Goal: Task Accomplishment & Management: Use online tool/utility

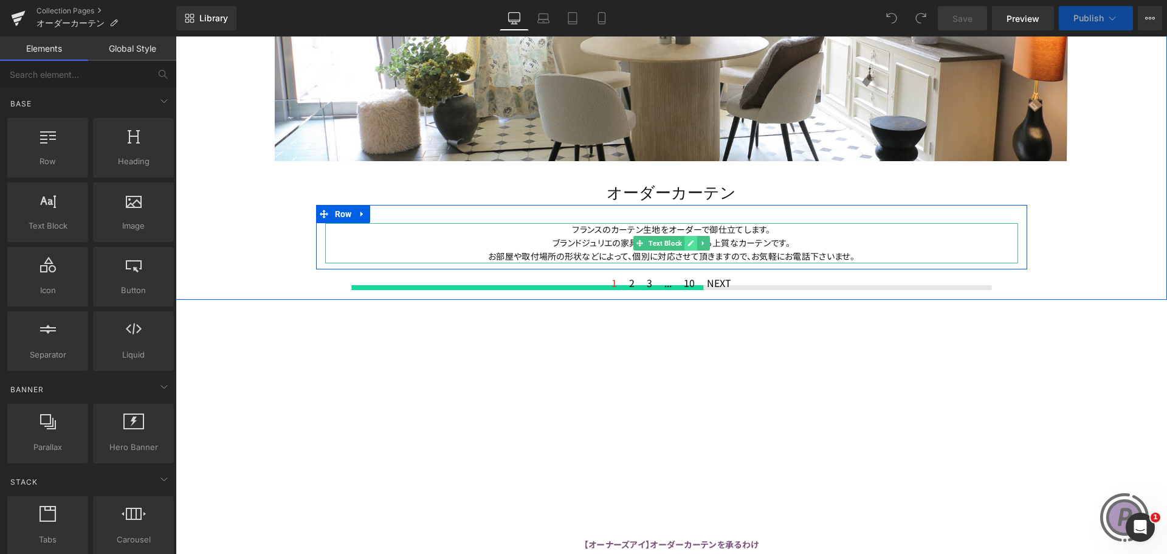
click at [688, 242] on icon at bounding box center [690, 243] width 6 height 6
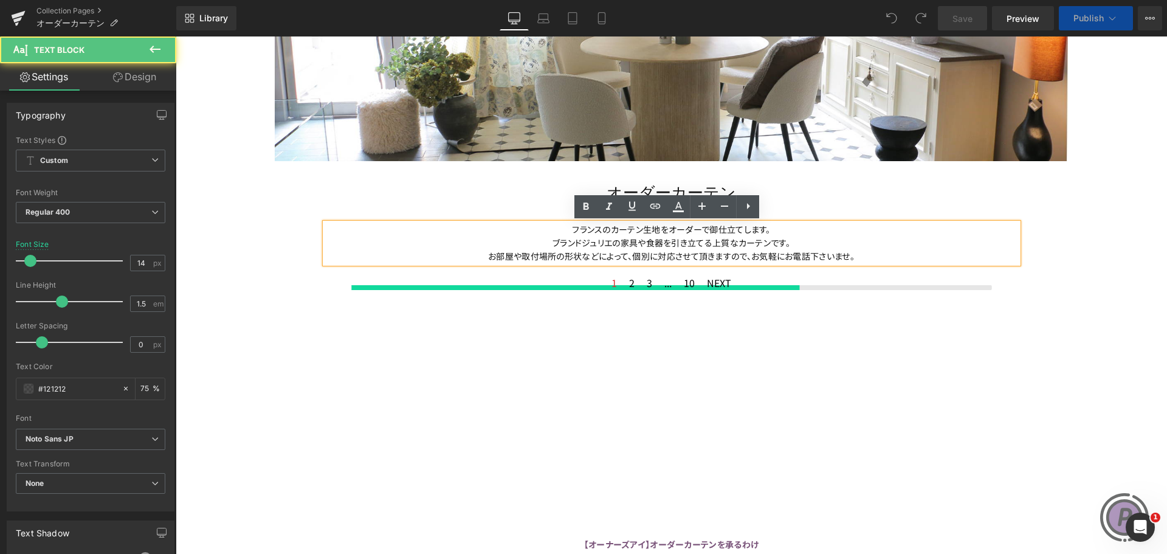
click at [860, 257] on p "フランスのカーテン生地をオーダーで御仕立てします。 ブランドジュリエの家具や食器を引き立てる上質なカーテンです。 お部屋や取付場所の形状などによって、個別に対…" at bounding box center [671, 243] width 693 height 40
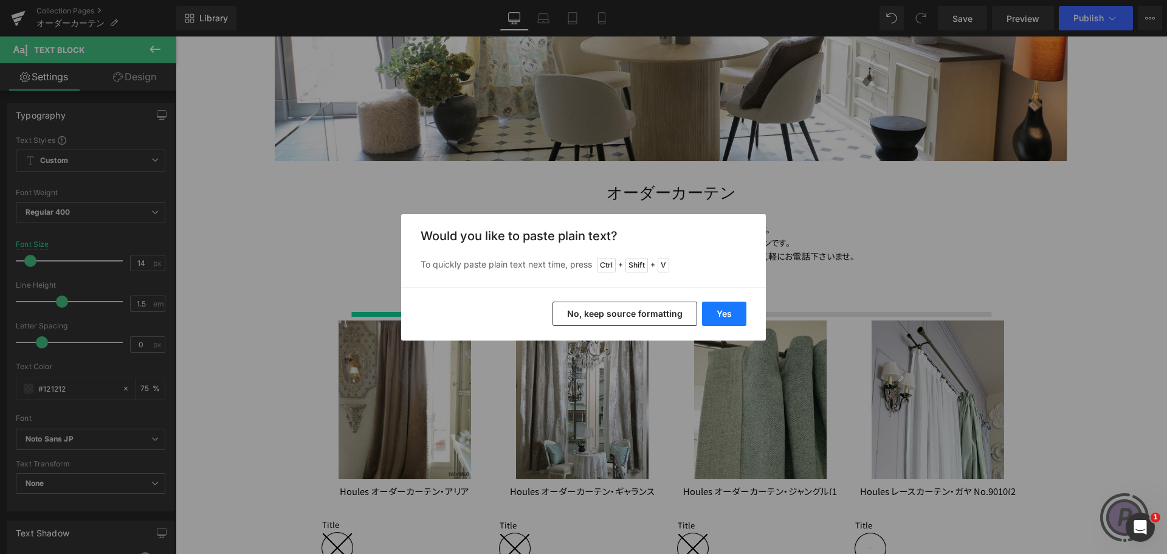
click at [726, 309] on button "Yes" at bounding box center [724, 313] width 44 height 24
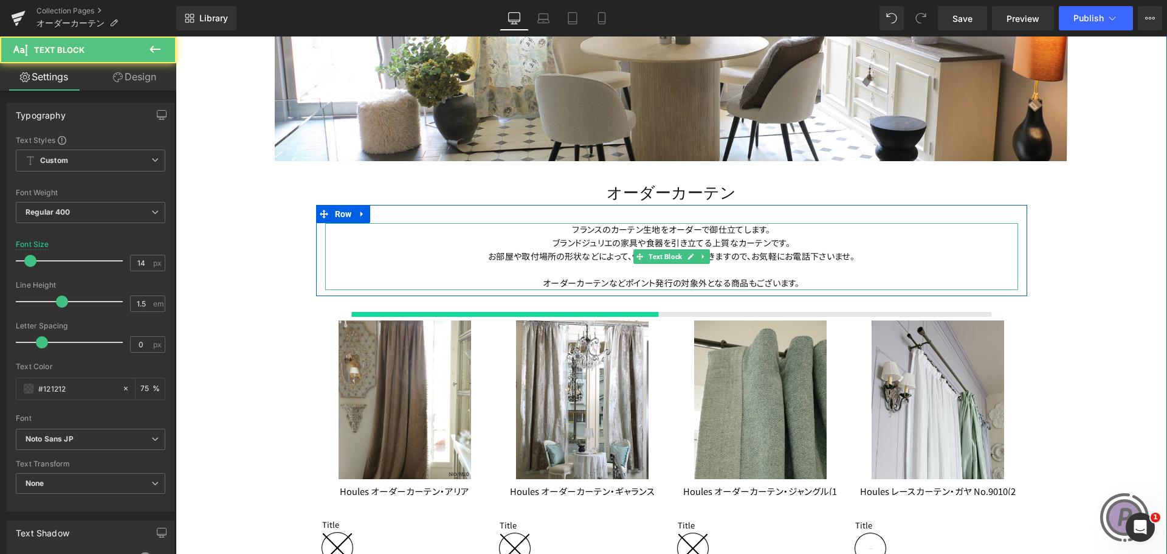
click at [543, 282] on span "オーダーカーテンなどポイント発行の対象外となる商品もございます。" at bounding box center [671, 283] width 257 height 10
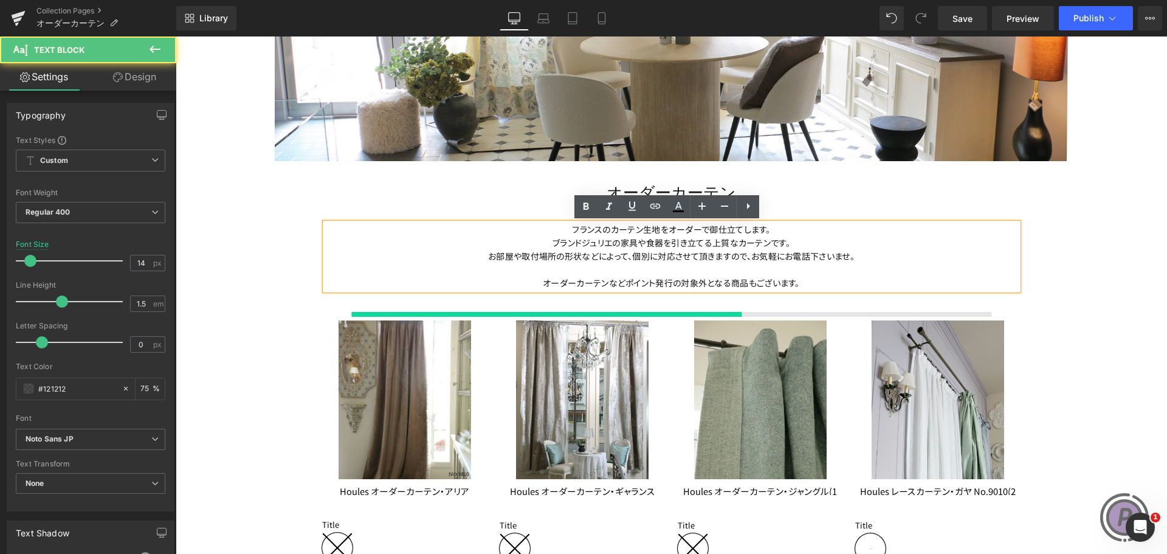
click at [543, 282] on span "オーダーカーテンなどポイント発行の対象外となる商品もございます。" at bounding box center [671, 283] width 257 height 10
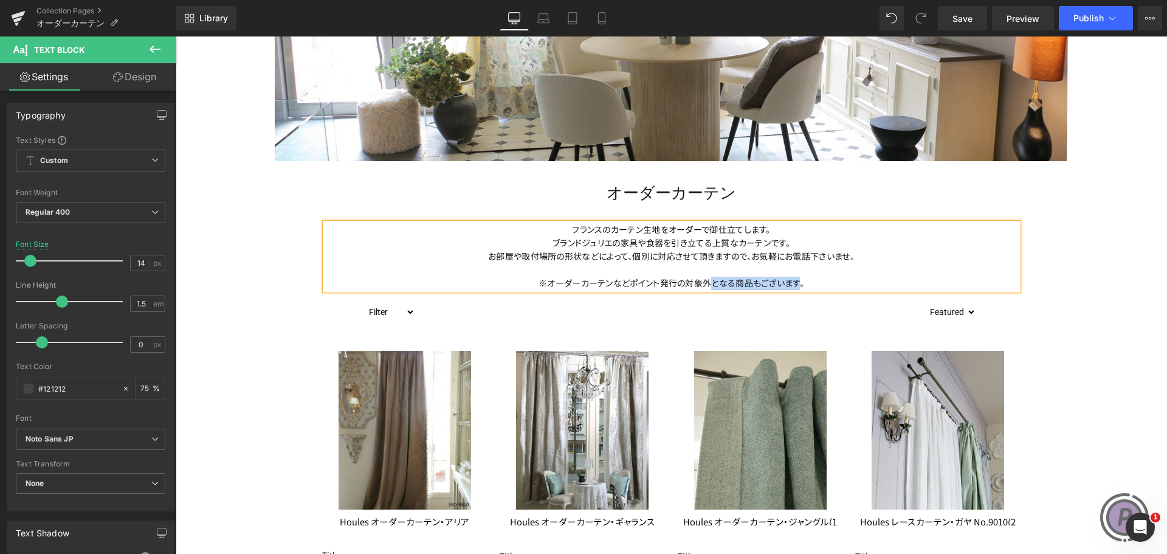
drag, startPoint x: 710, startPoint y: 283, endPoint x: 794, endPoint y: 277, distance: 83.5
click at [794, 277] on p "※オーダーカーテンなどポイント発行の対象外となる商品もございます。" at bounding box center [671, 283] width 693 height 13
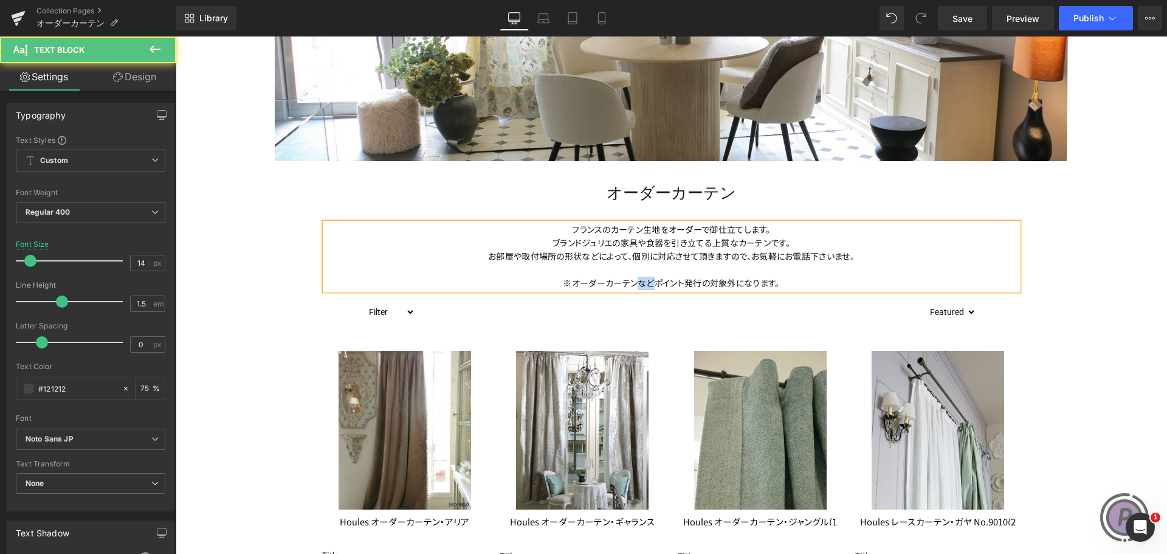
drag, startPoint x: 646, startPoint y: 282, endPoint x: 633, endPoint y: 281, distance: 12.8
click at [633, 281] on span "※オーダーカーテンなどポイント発行の対象外になります。" at bounding box center [671, 283] width 216 height 10
click at [803, 278] on p "※オーダーカーテンはポイント発行の対象外になります。" at bounding box center [671, 283] width 693 height 13
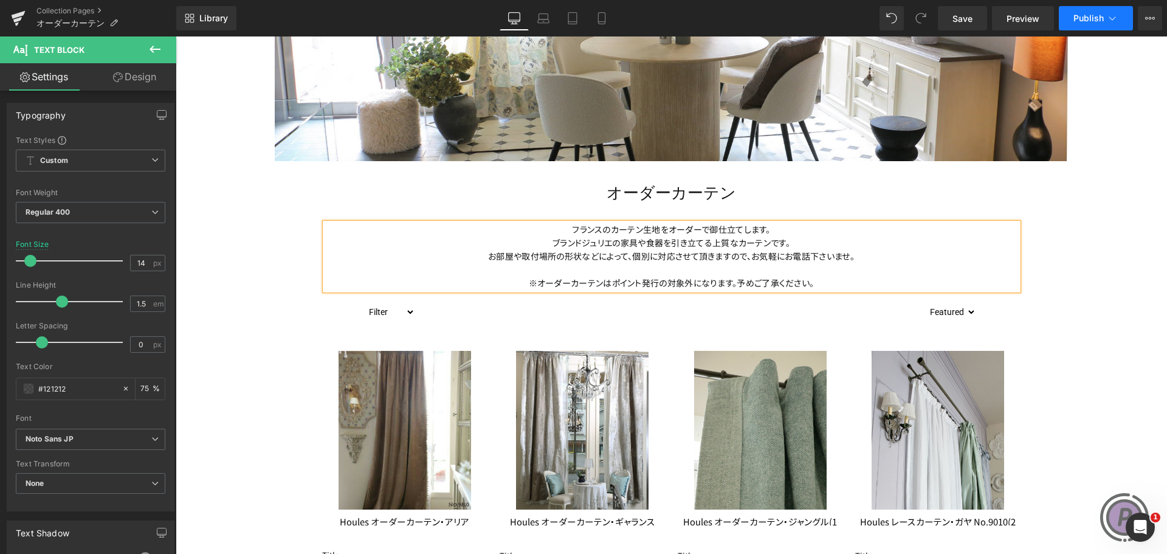
click at [1091, 14] on span "Publish" at bounding box center [1088, 18] width 30 height 10
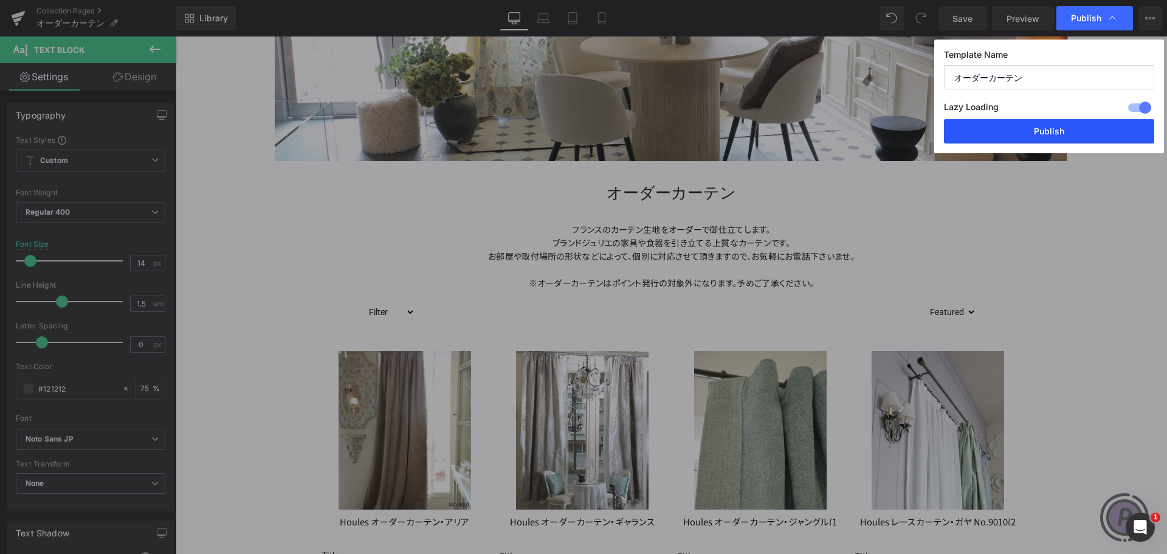
click at [1068, 127] on button "Publish" at bounding box center [1049, 131] width 210 height 24
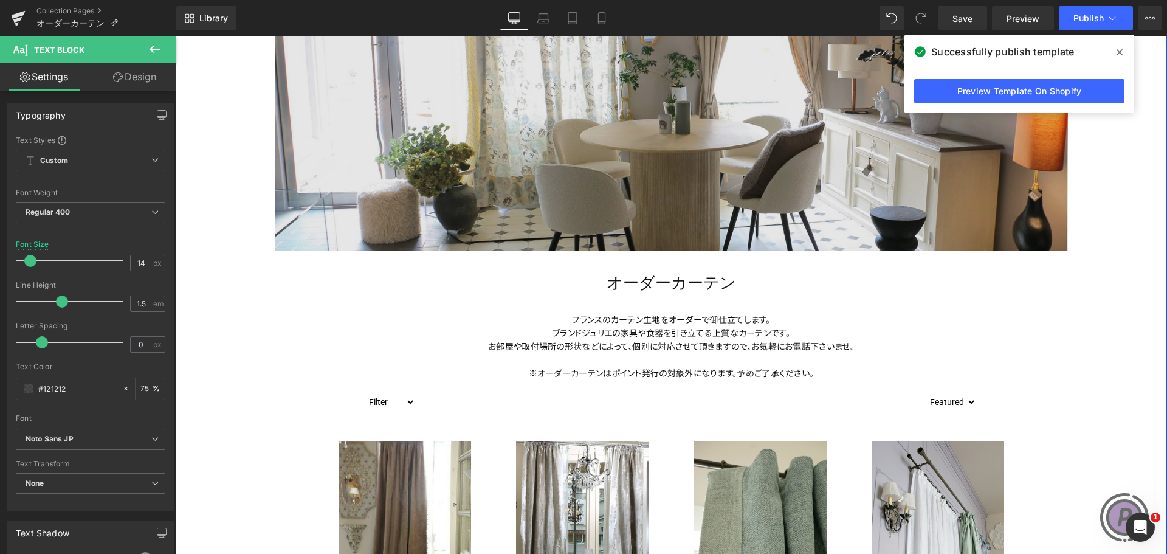
scroll to position [304, 0]
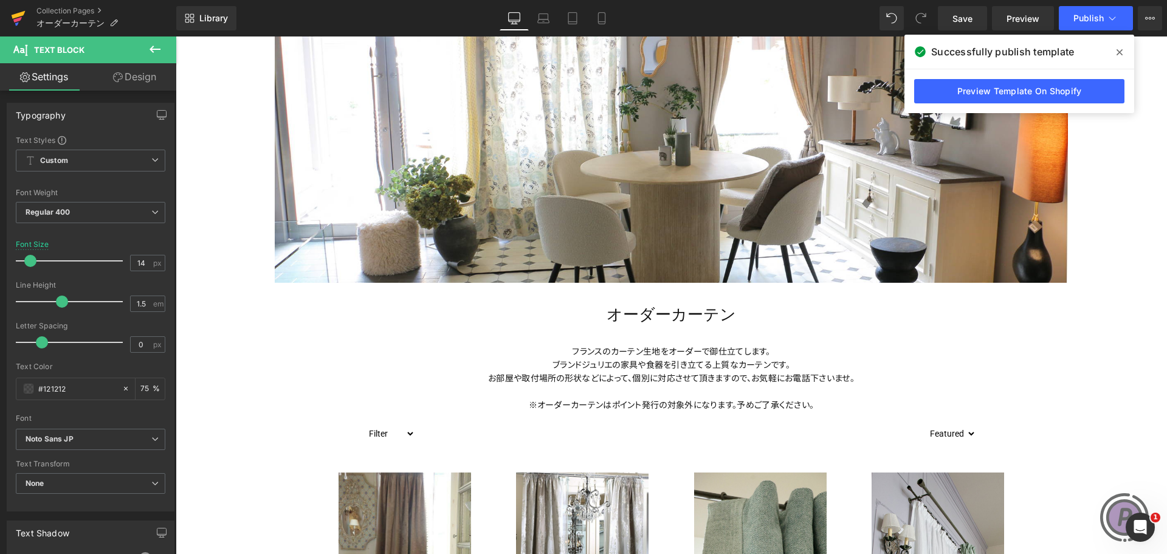
click at [18, 7] on icon at bounding box center [18, 18] width 15 height 30
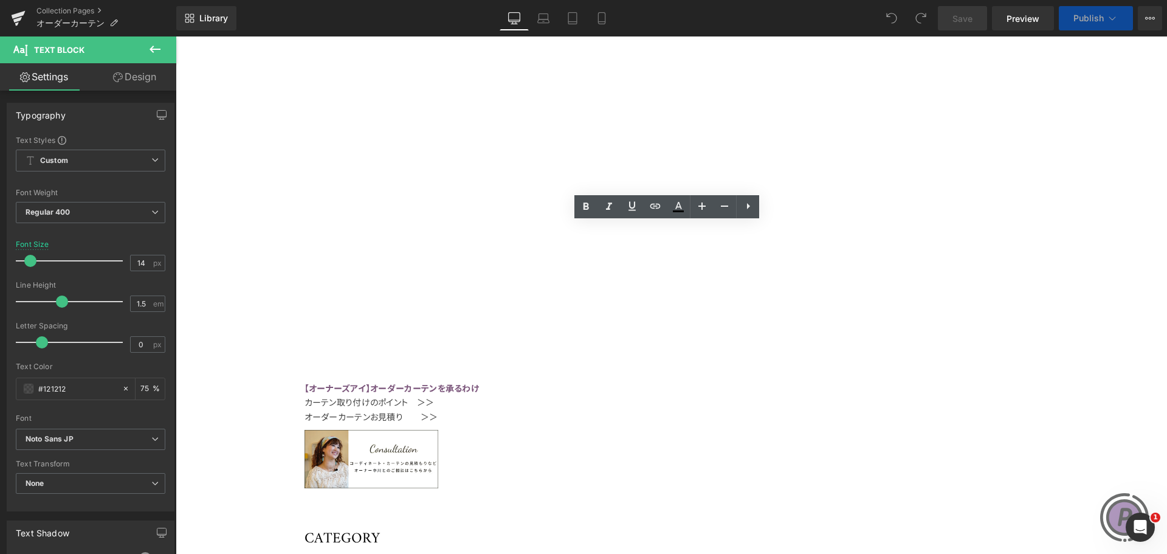
drag, startPoint x: 653, startPoint y: 284, endPoint x: 639, endPoint y: 282, distance: 13.6
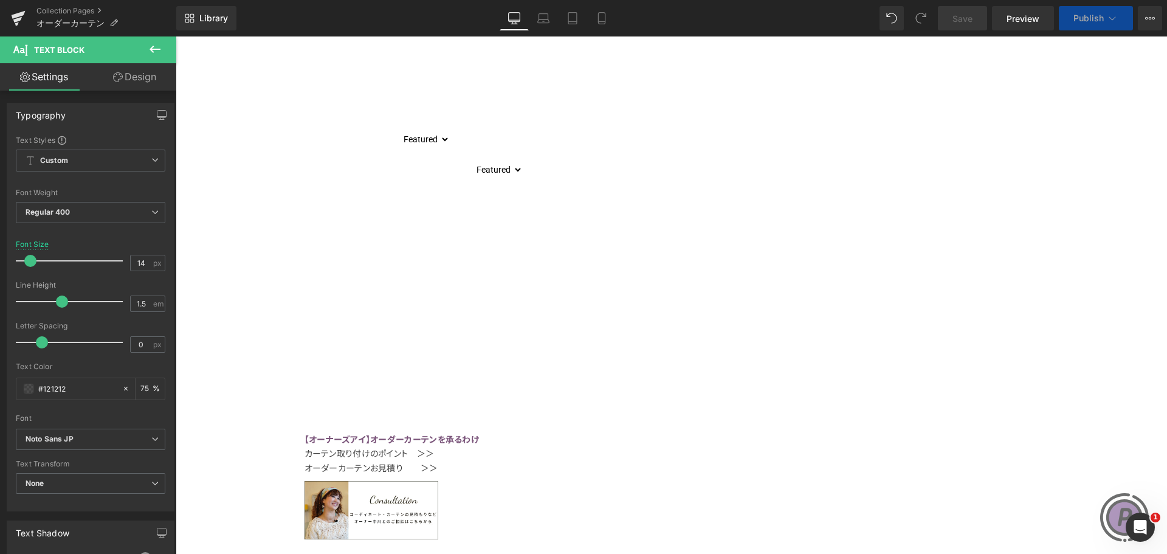
click at [538, 104] on p at bounding box center [173, 97] width 729 height 13
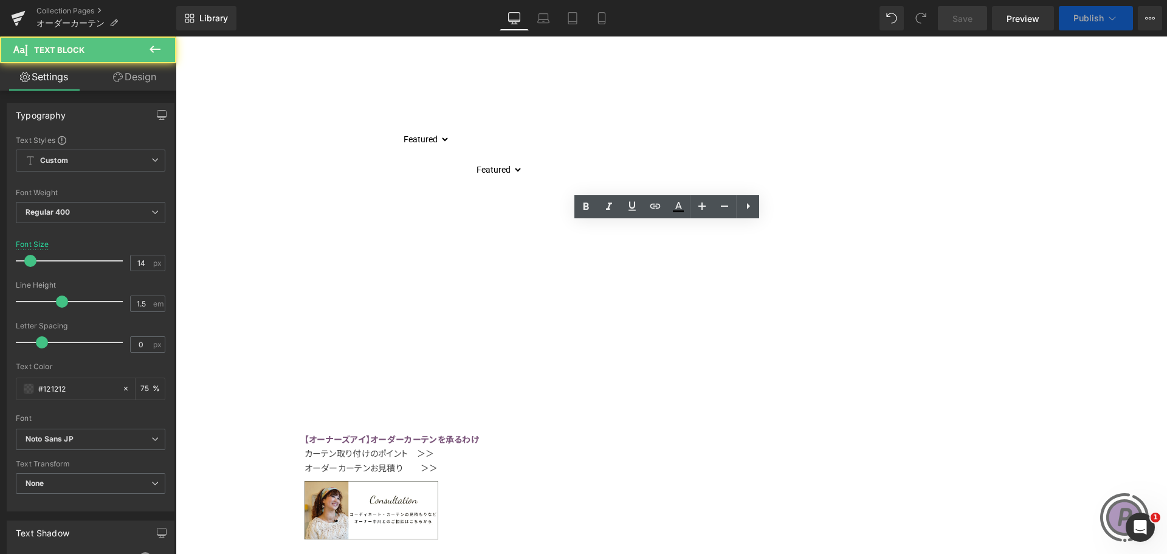
click at [1079, 22] on span "Publish" at bounding box center [1088, 18] width 30 height 10
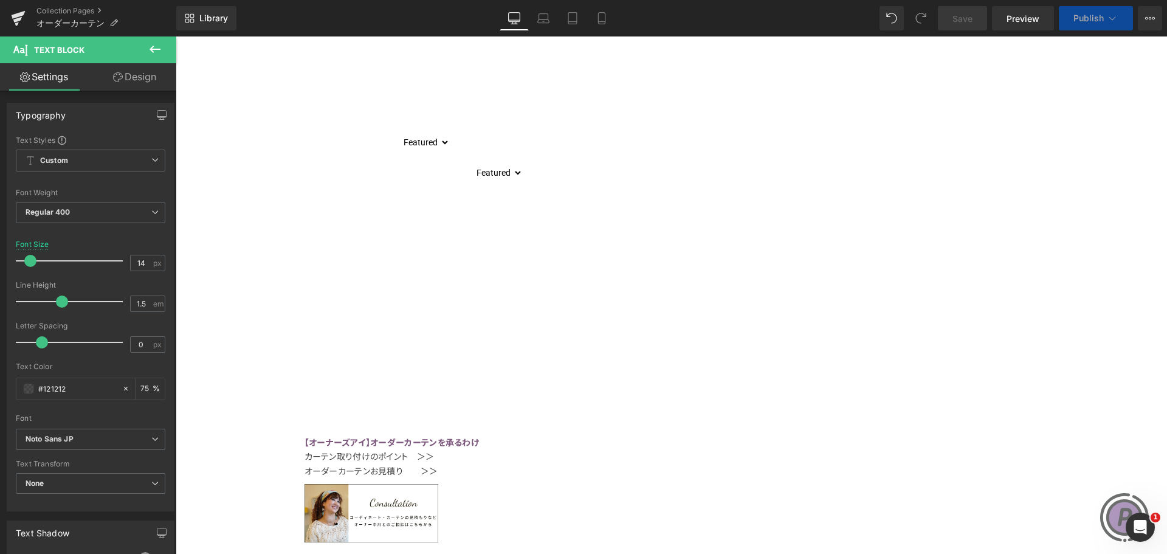
click at [538, 120] on div at bounding box center [173, 118] width 729 height 3
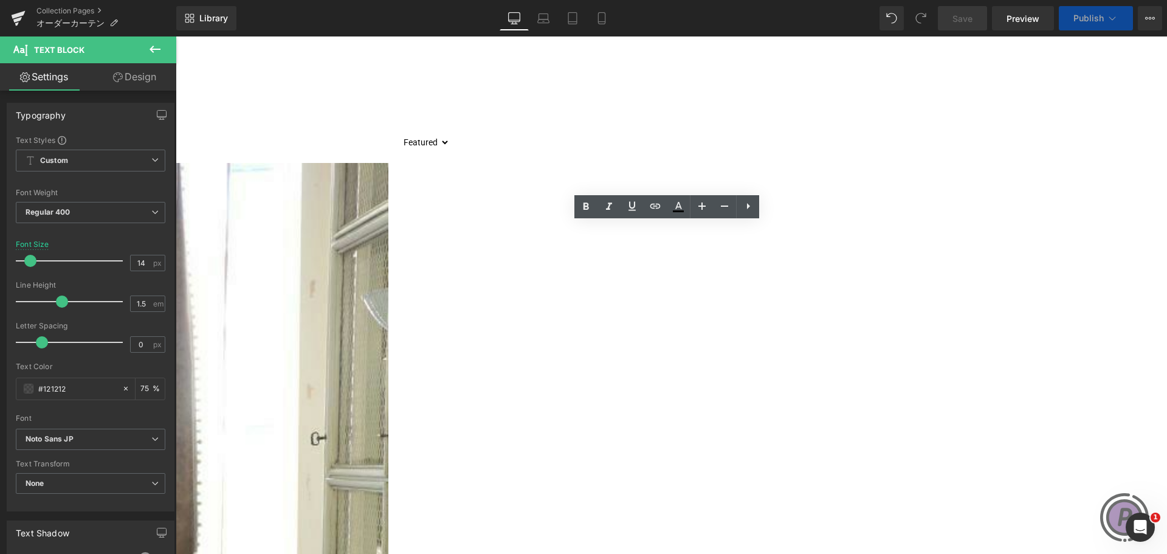
click at [538, 117] on p "※オーダーカーテンはポイント付与の対象外になります。予めご了承ください。" at bounding box center [173, 110] width 729 height 13
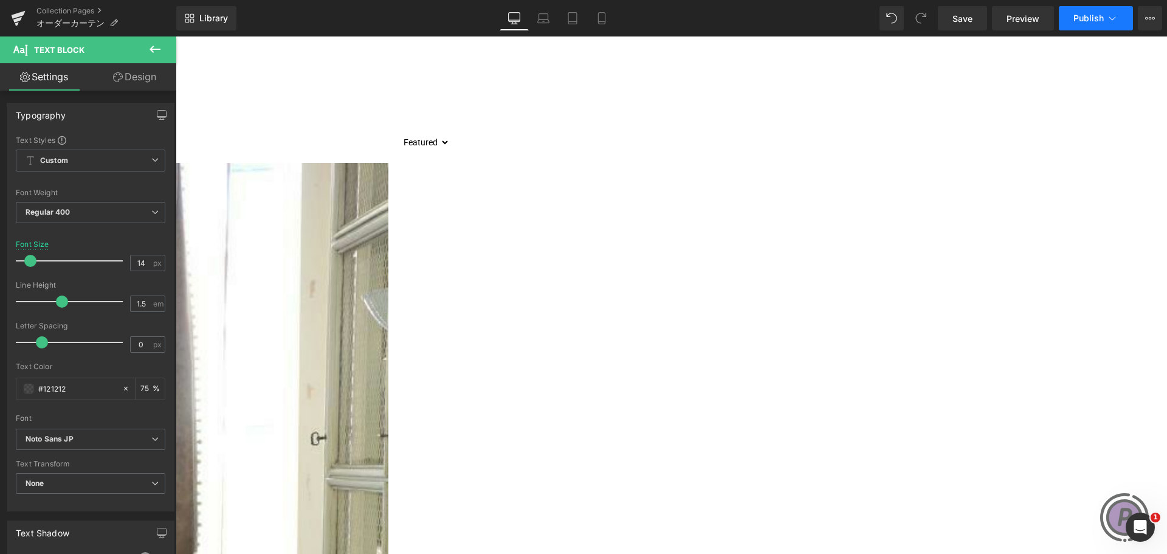
click at [1085, 15] on span "Publish" at bounding box center [1088, 18] width 30 height 10
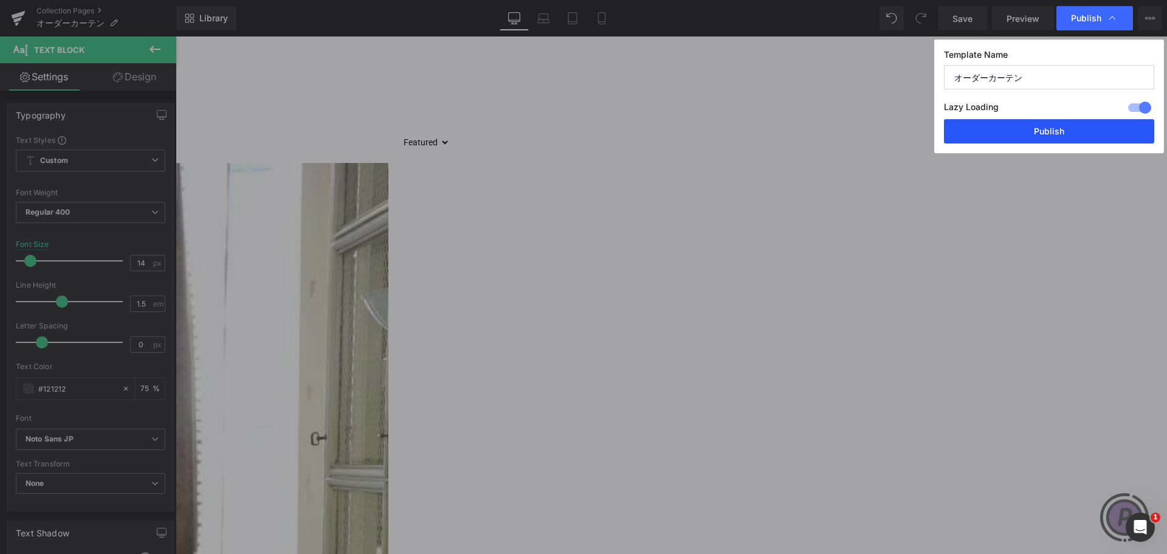
click at [1078, 133] on button "Publish" at bounding box center [1049, 131] width 210 height 24
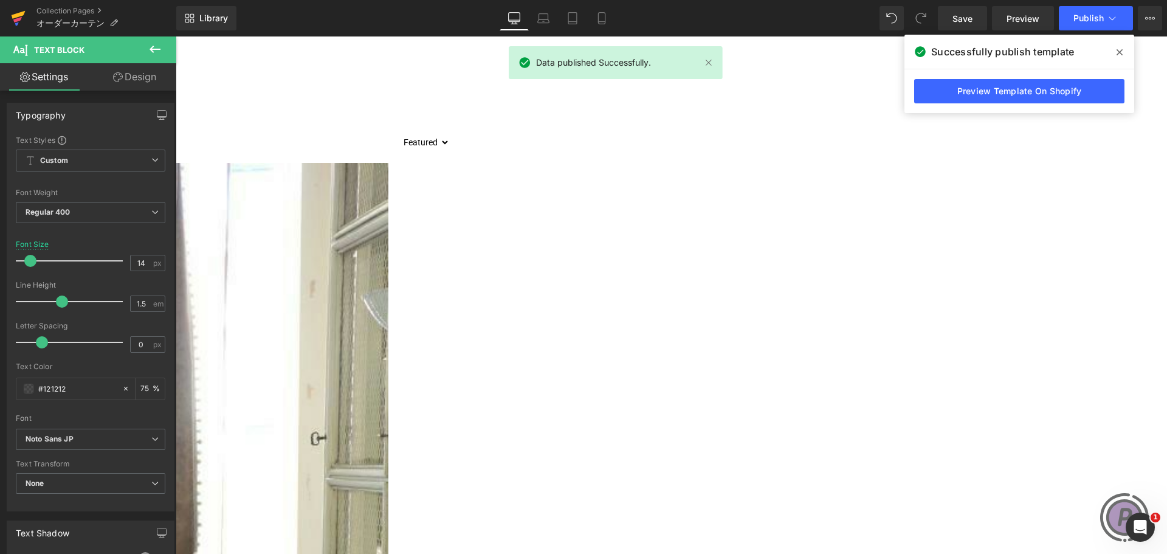
click at [22, 12] on icon at bounding box center [18, 18] width 15 height 30
